Goal: Task Accomplishment & Management: Manage account settings

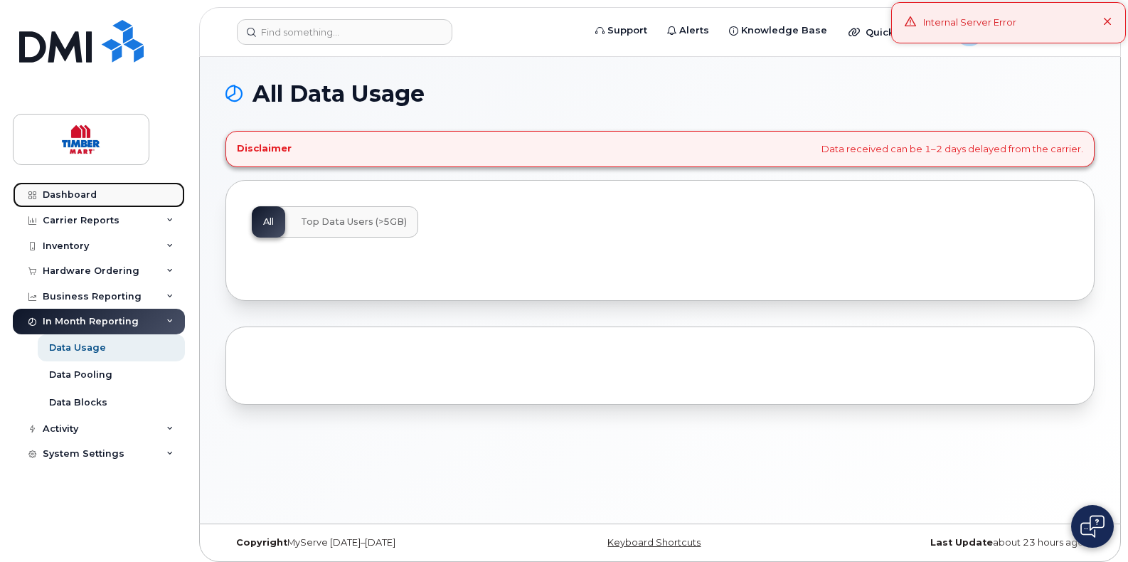
click at [70, 195] on div "Dashboard" at bounding box center [70, 194] width 54 height 11
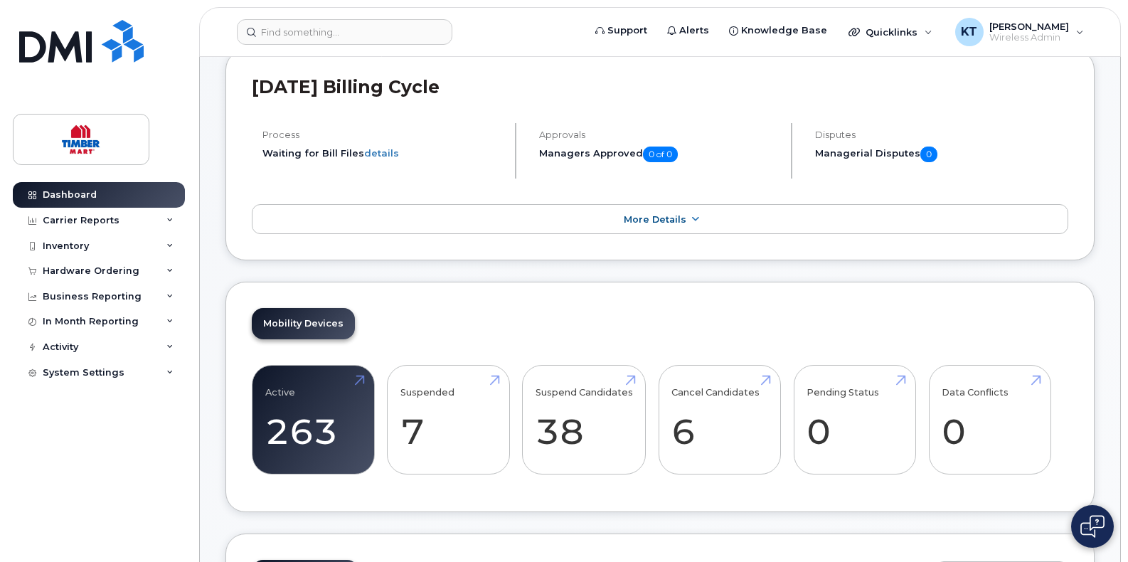
scroll to position [355, 0]
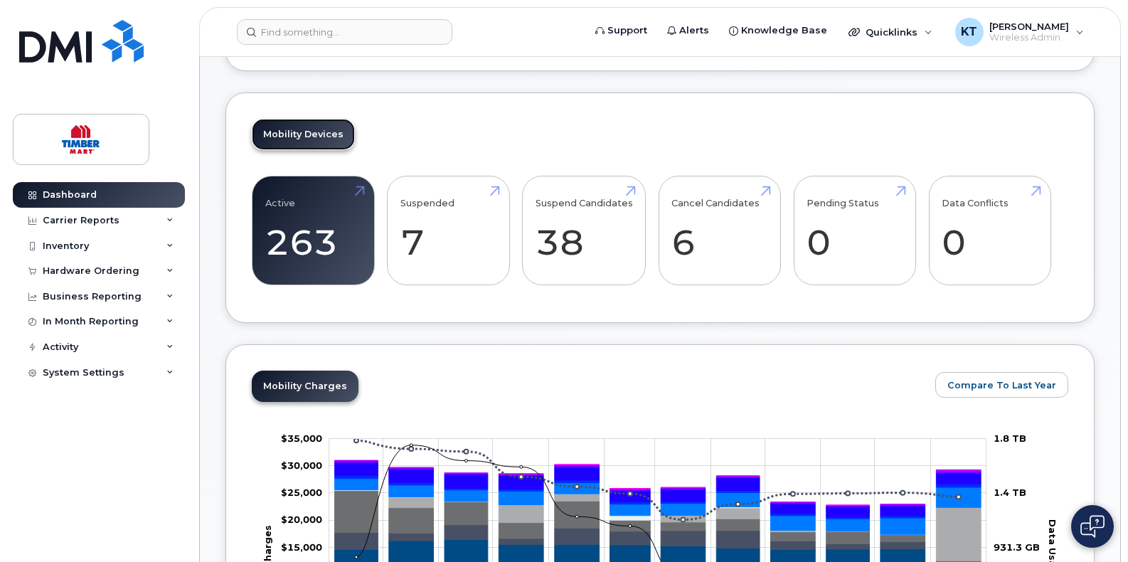
click at [315, 121] on link "Mobility Devices" at bounding box center [303, 134] width 103 height 31
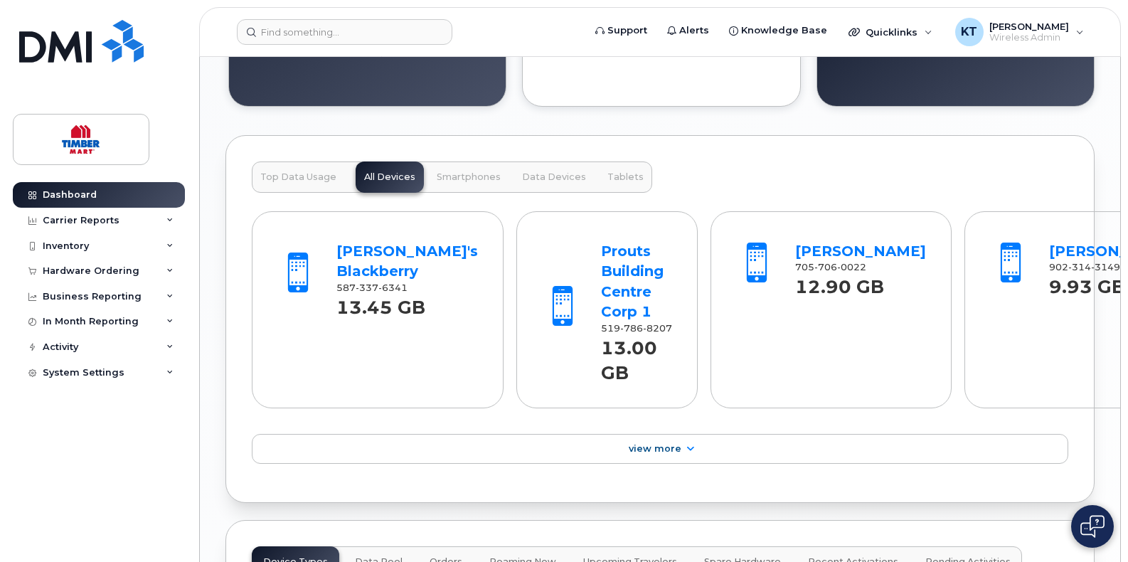
scroll to position [1422, 0]
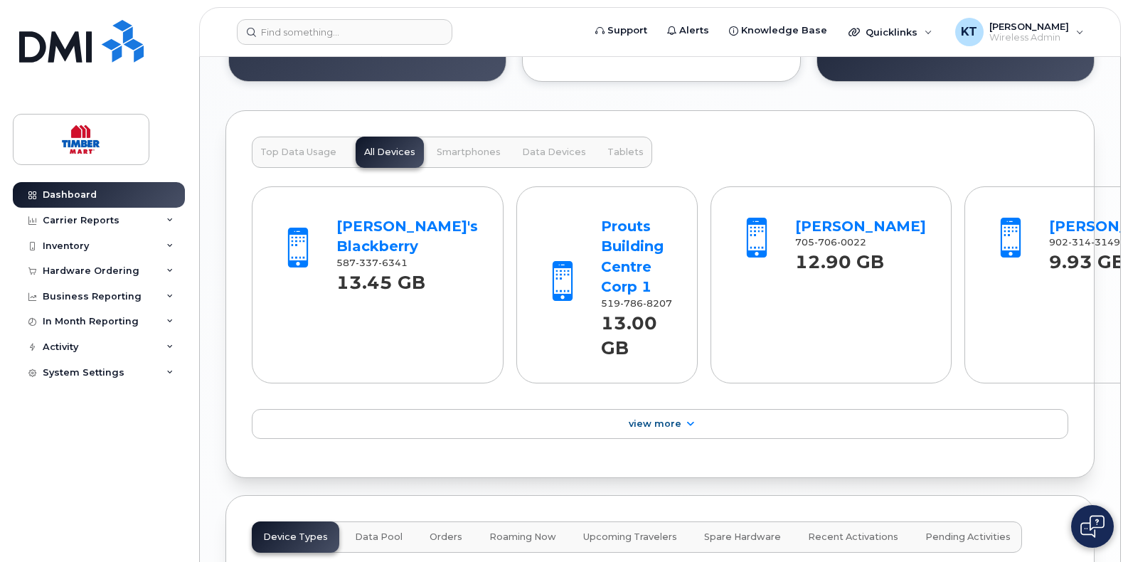
click at [462, 146] on span "Smartphones" at bounding box center [469, 151] width 64 height 11
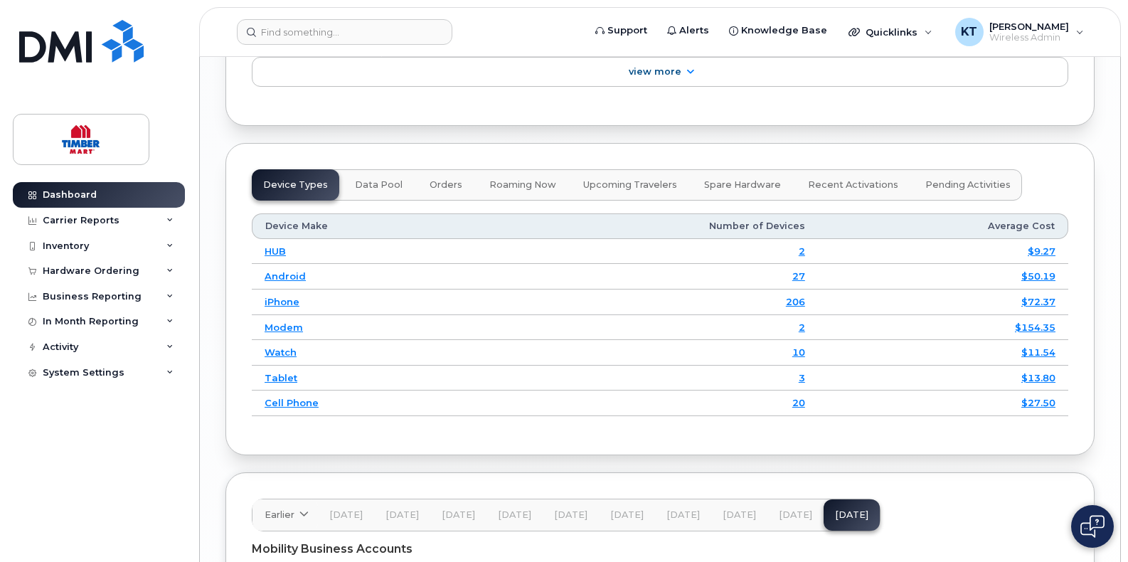
scroll to position [1777, 0]
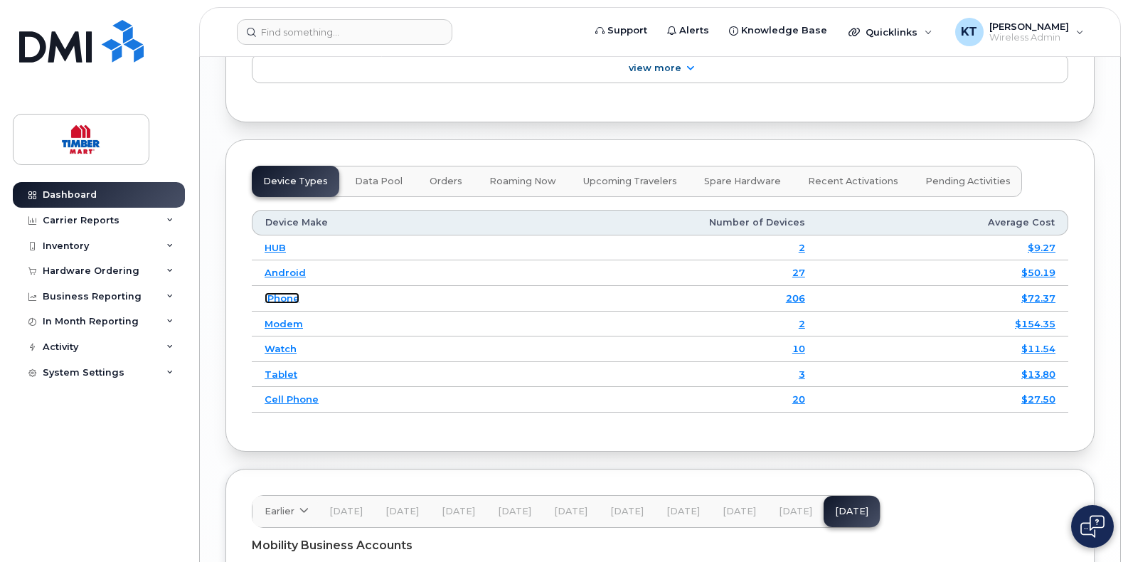
click at [283, 292] on link "iPhone" at bounding box center [281, 297] width 35 height 11
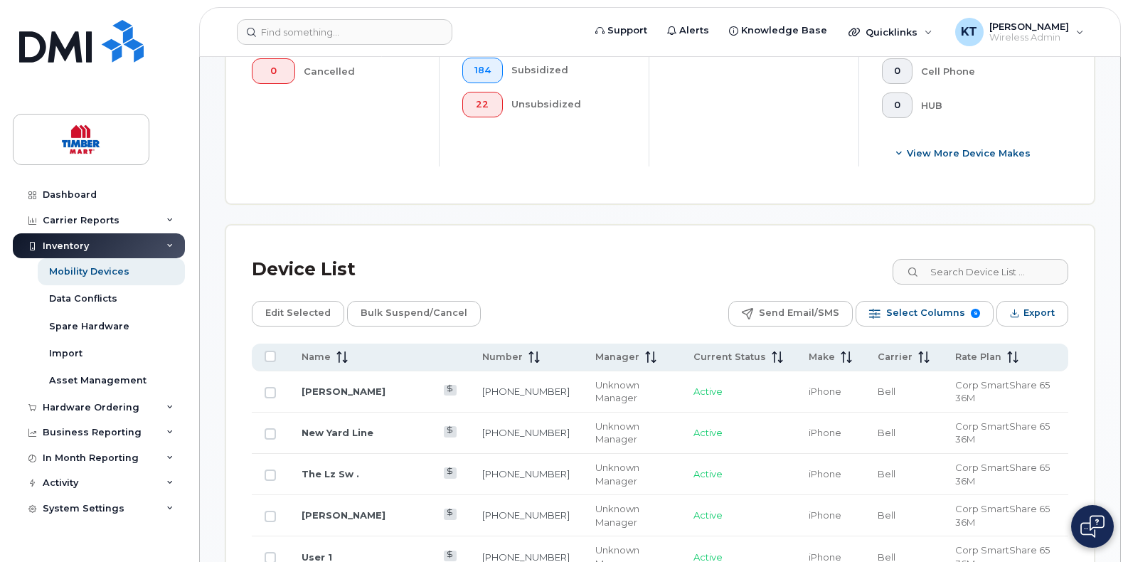
scroll to position [569, 0]
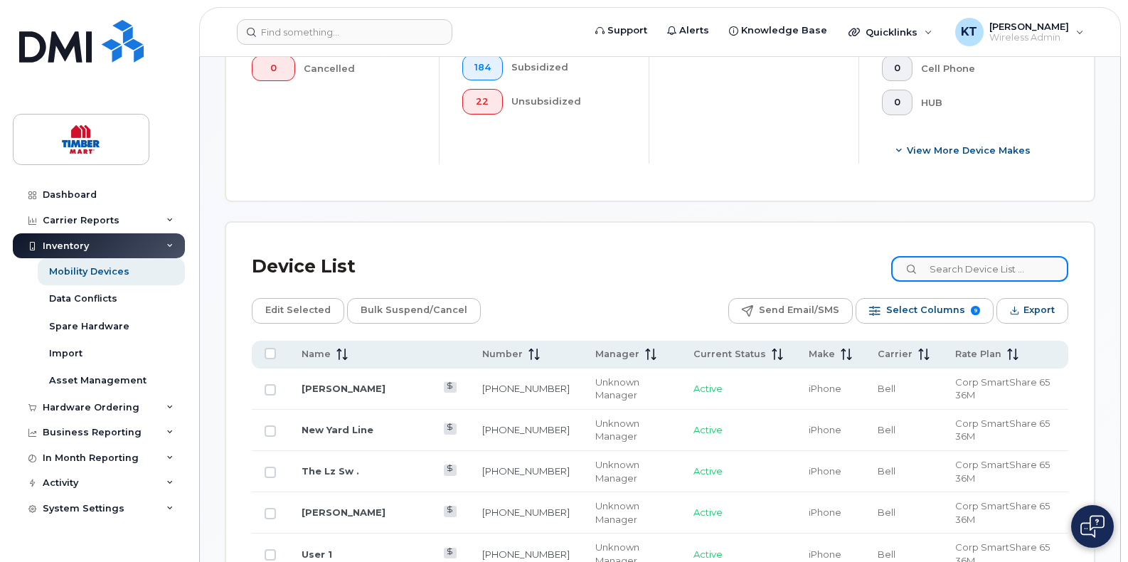
click at [970, 275] on input at bounding box center [979, 269] width 177 height 26
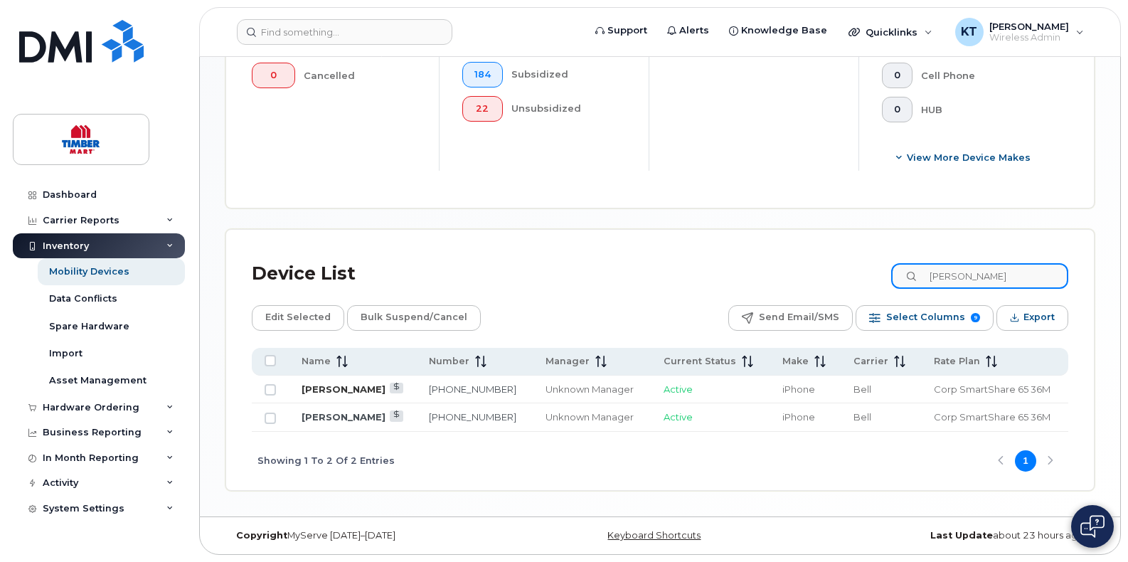
type input "thompson"
click at [328, 388] on link "[PERSON_NAME]" at bounding box center [343, 388] width 84 height 11
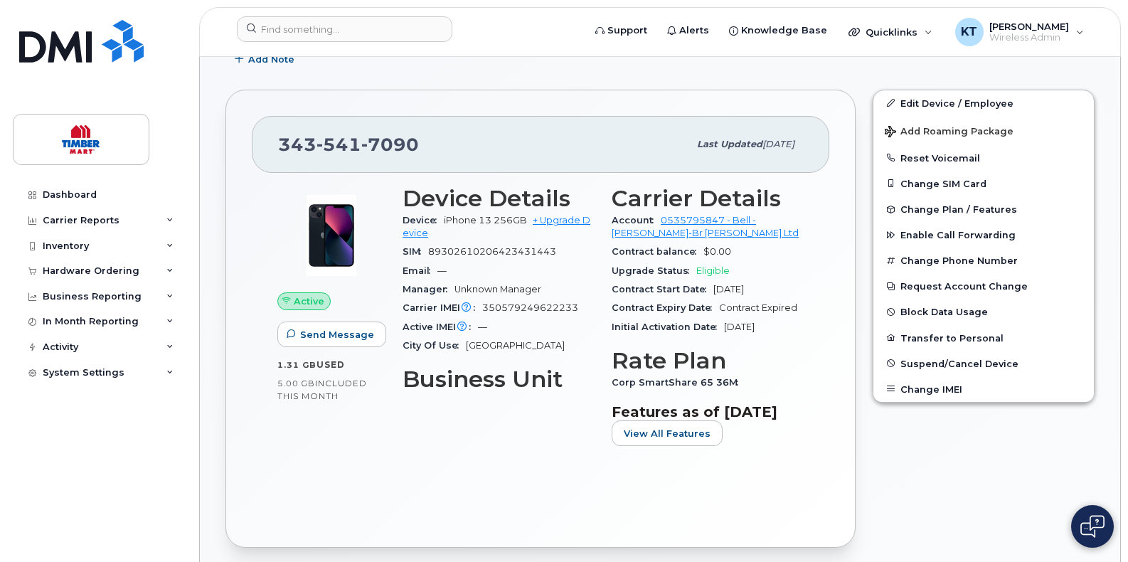
scroll to position [355, 0]
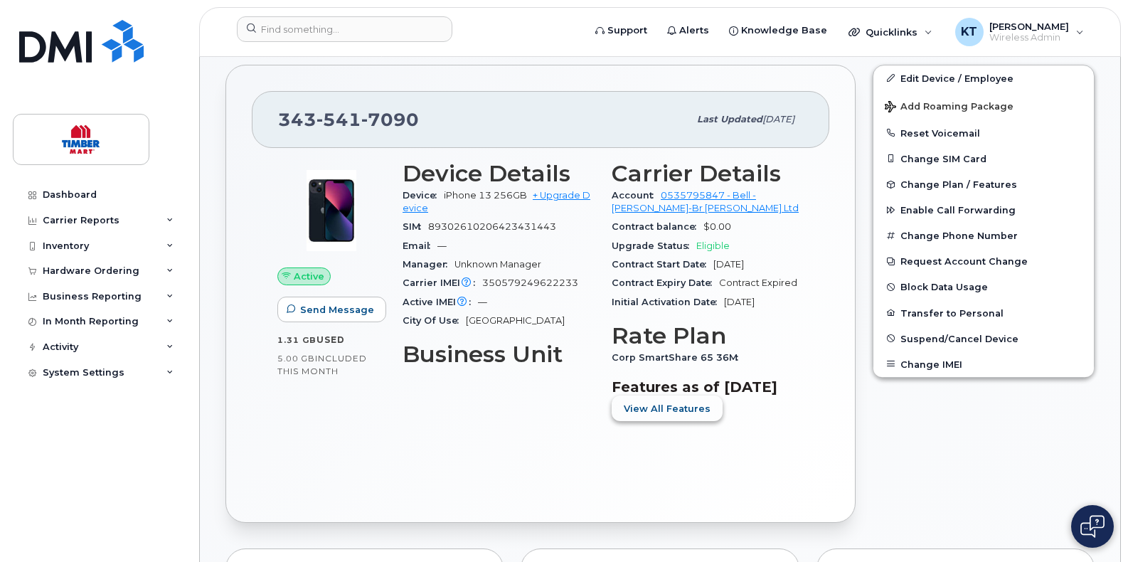
click at [682, 408] on span "View All Features" at bounding box center [666, 409] width 87 height 14
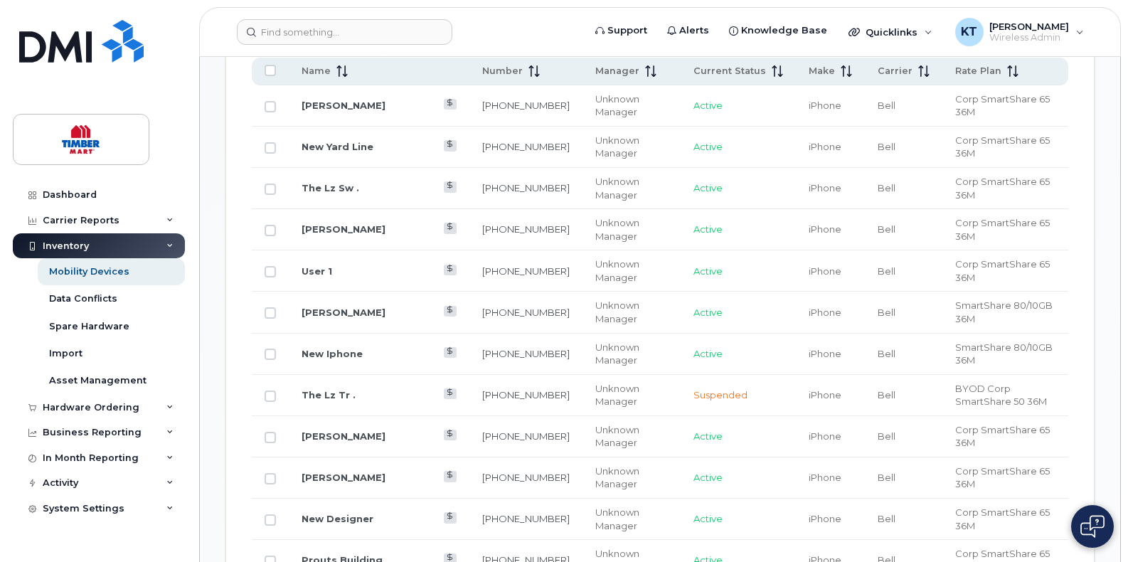
scroll to position [853, 0]
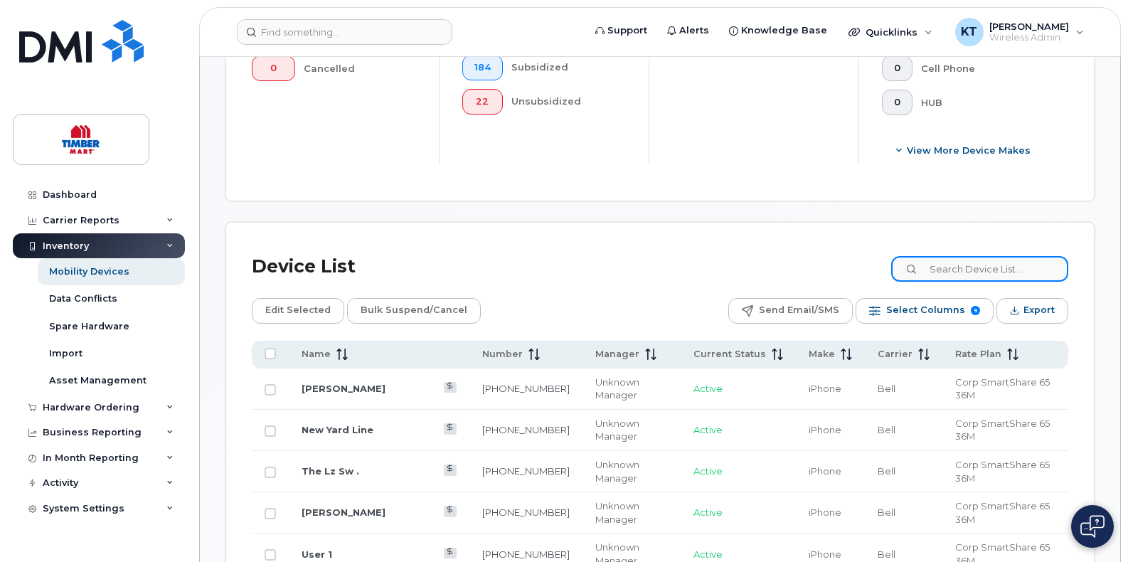
click at [984, 271] on input at bounding box center [979, 269] width 177 height 26
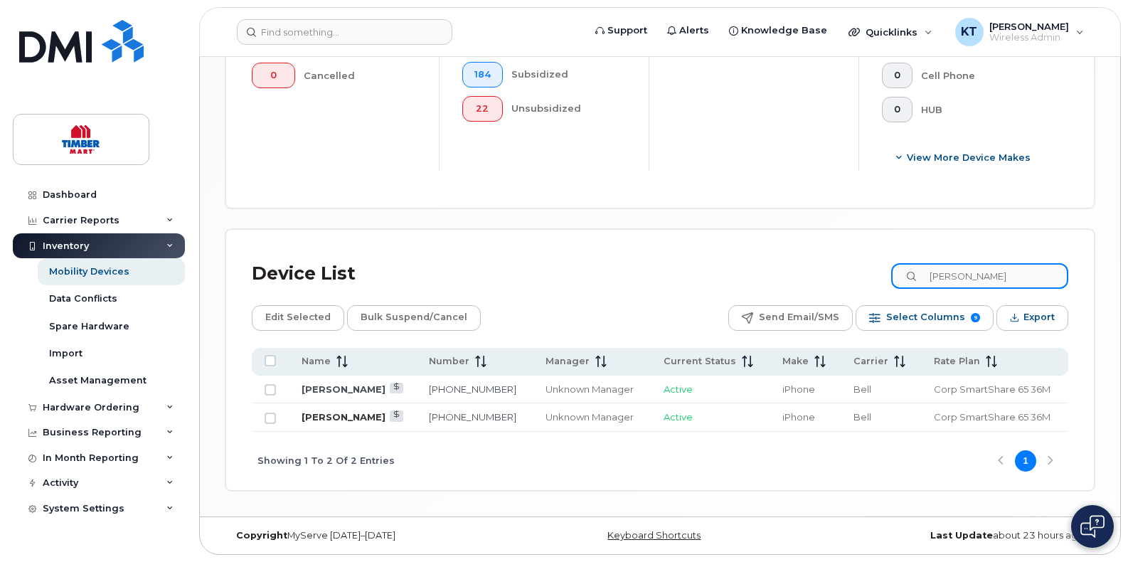
type input "[PERSON_NAME]"
click at [321, 416] on link "[PERSON_NAME]" at bounding box center [343, 416] width 84 height 11
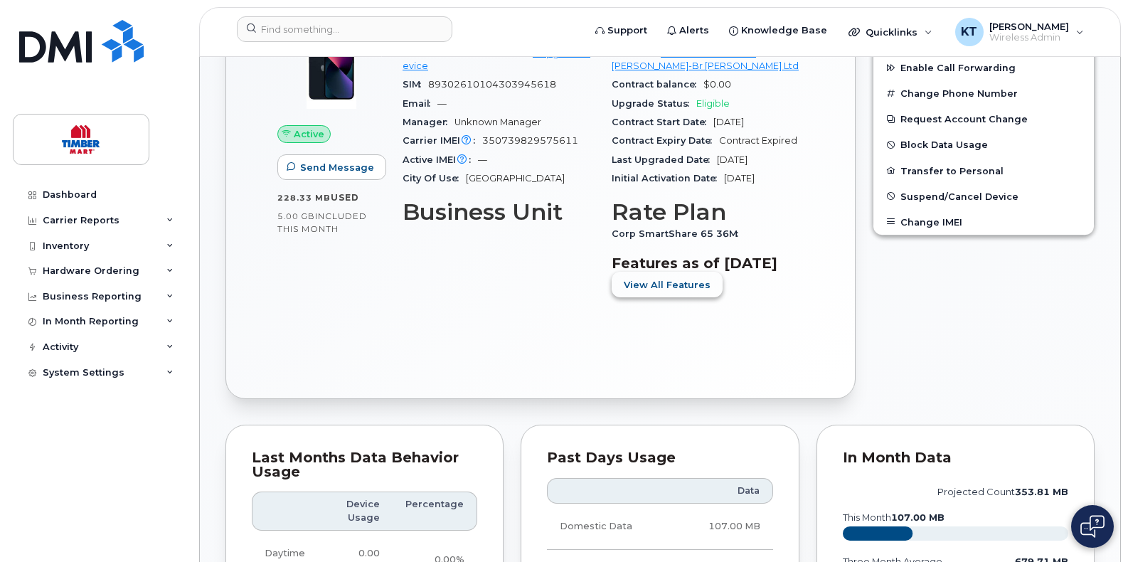
scroll to position [569, 0]
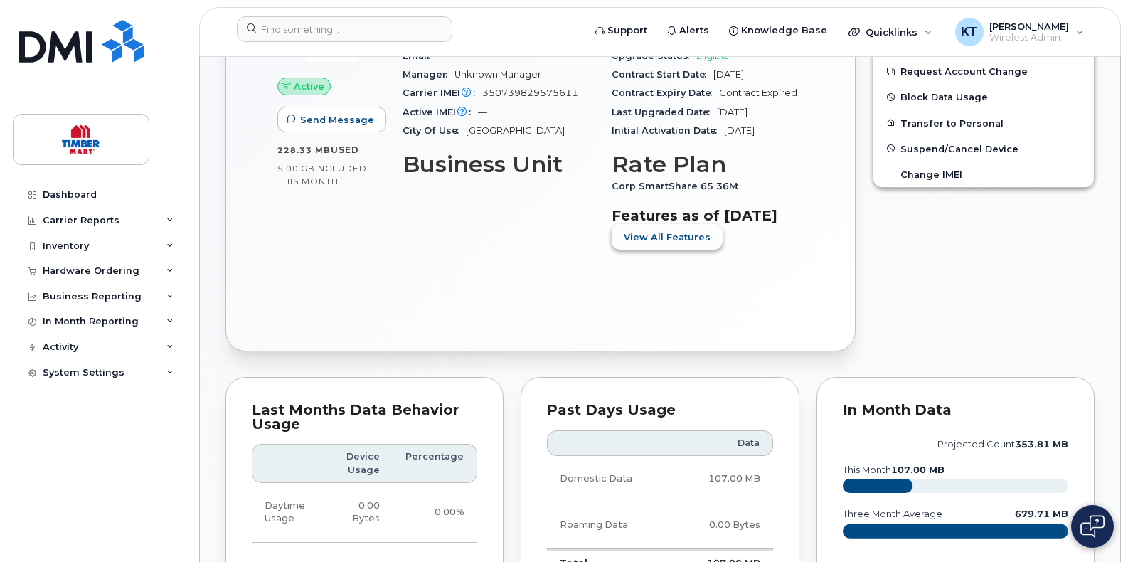
click at [689, 291] on div "Active Send Message 228.33 MB  used 5.00 GB  included this month Device Details…" at bounding box center [540, 142] width 577 height 368
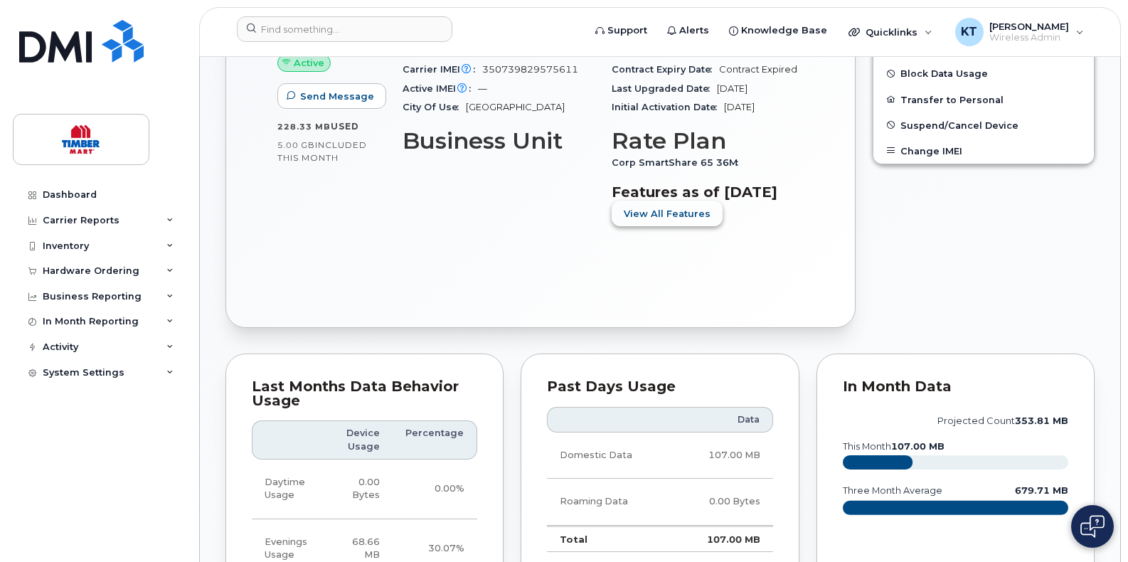
click at [686, 219] on span "View All Features" at bounding box center [666, 214] width 87 height 14
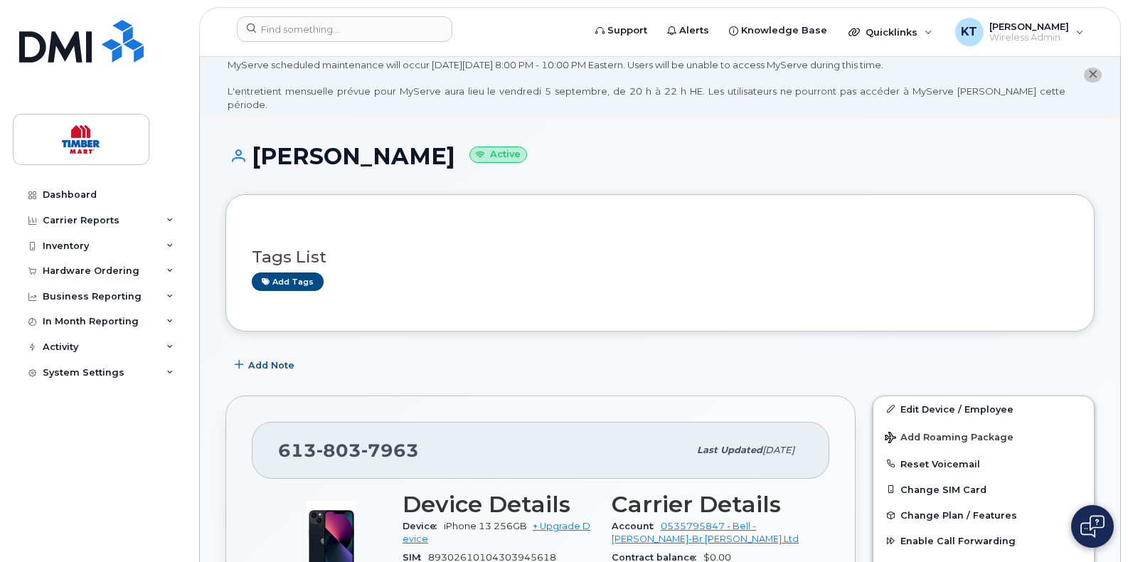
scroll to position [0, 0]
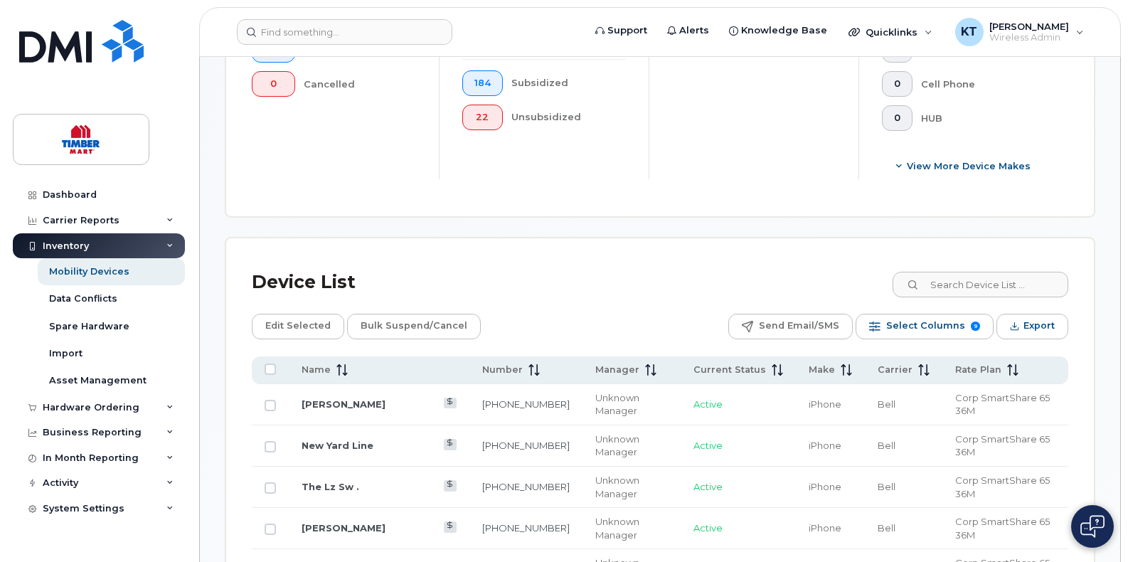
scroll to position [711, 0]
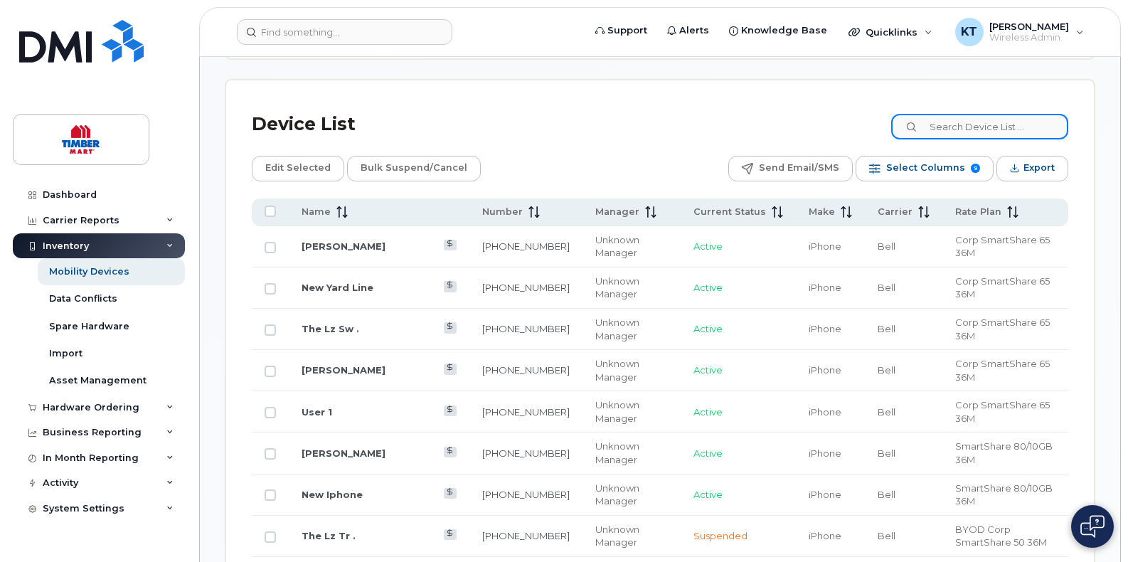
click at [959, 127] on input at bounding box center [979, 127] width 177 height 26
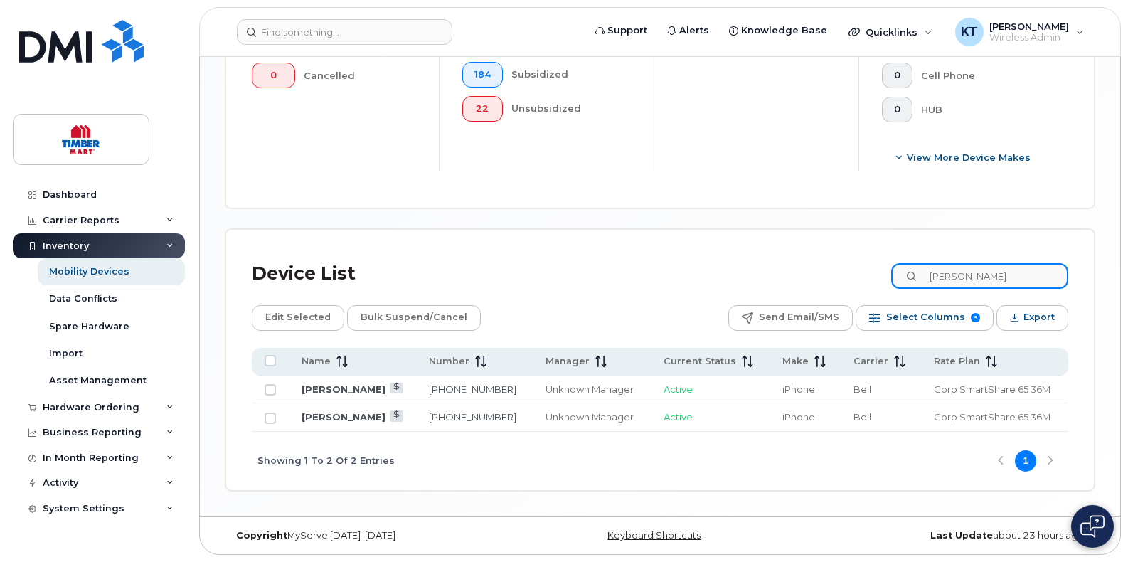
scroll to position [562, 0]
type input "thompson"
click at [769, 395] on td "[PERSON_NAME]" at bounding box center [804, 389] width 71 height 28
click at [321, 390] on link "[PERSON_NAME]" at bounding box center [343, 388] width 84 height 11
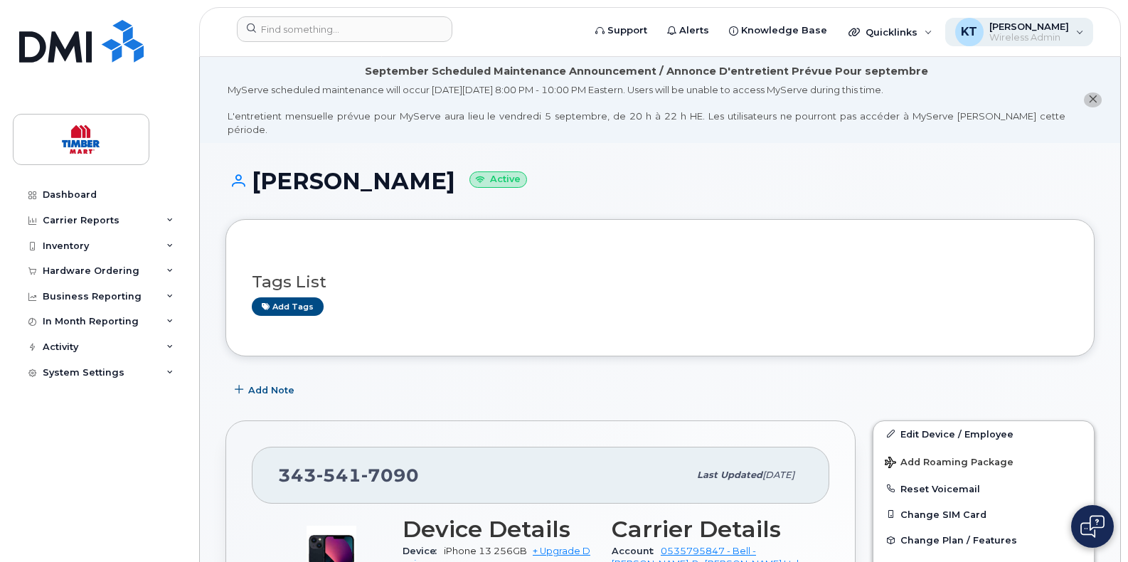
click at [997, 25] on span "[PERSON_NAME]" at bounding box center [1029, 26] width 80 height 11
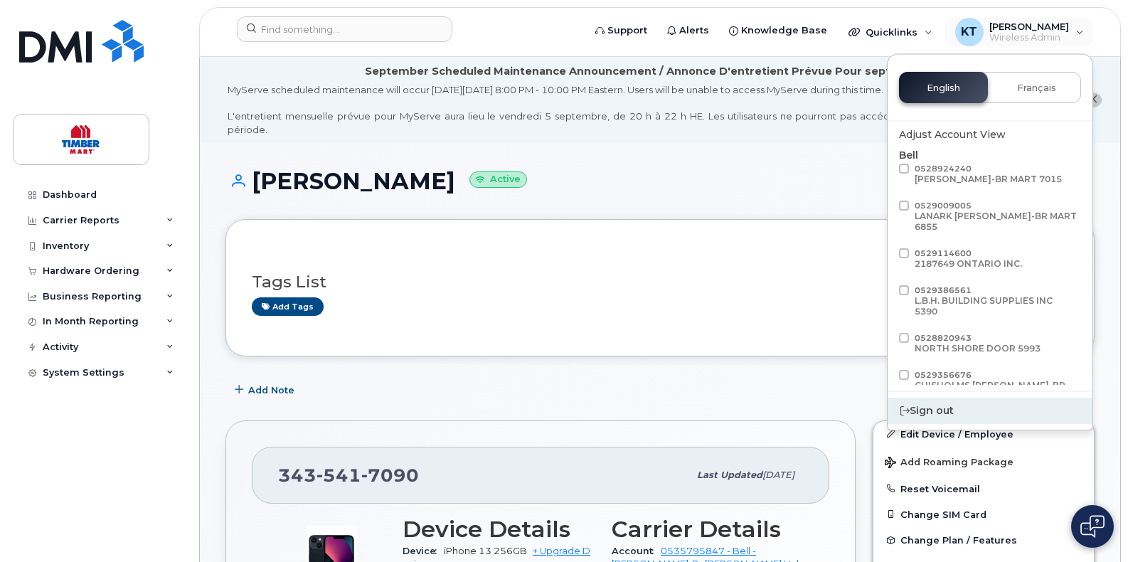
click at [921, 415] on div "Sign out" at bounding box center [989, 410] width 205 height 26
